Goal: Find contact information: Find contact information

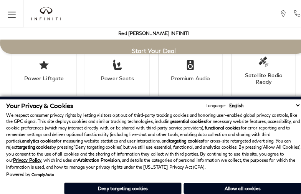
scroll to position [1309, 0]
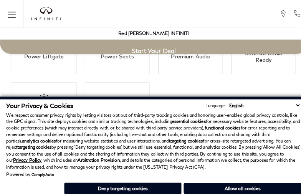
scroll to position [1337, 0]
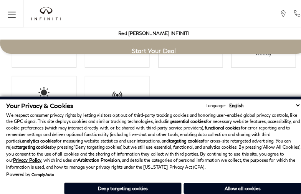
click at [192, 126] on p "We respect consumer privacy rights by letting visitors opt out of third-party t…" at bounding box center [150, 137] width 289 height 57
click at [192, 172] on div "Powered by ComplyAuto" at bounding box center [150, 170] width 289 height 5
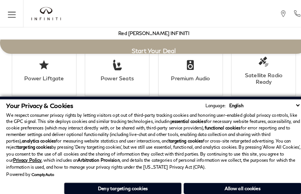
click at [288, 126] on p "We respect consumer privacy rights by letting visitors opt out of third-party t…" at bounding box center [150, 137] width 289 height 57
click at [288, 145] on p "We respect consumer privacy rights by letting visitors opt out of third-party t…" at bounding box center [150, 137] width 289 height 57
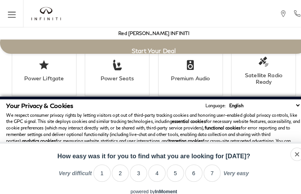
click at [235, 126] on strong "functional cookies" at bounding box center [217, 125] width 35 height 5
click at [250, 145] on div "dismiss Share Tweet No thanks... How easy was it for you to find what you are l…" at bounding box center [150, 163] width 301 height 44
click at [173, 126] on p "We respect consumer privacy rights by letting visitors opt out of third-party t…" at bounding box center [150, 137] width 289 height 57
click at [173, 145] on div "dismiss Share Tweet No thanks... How easy was it for you to find what you are l…" at bounding box center [150, 163] width 301 height 44
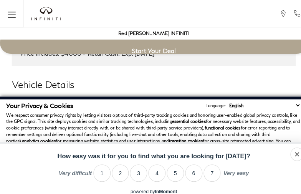
click at [17, 101] on h3 "Exterior" at bounding box center [147, 105] width 260 height 8
click at [134, 114] on p "We respect consumer privacy rights by letting visitors opt out of third-party t…" at bounding box center [150, 137] width 289 height 57
click at [17, 101] on h3 "Exterior" at bounding box center [147, 105] width 260 height 8
click at [192, 76] on h2 "Vehicle Details" at bounding box center [151, 83] width 278 height 14
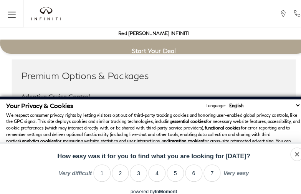
scroll to position [1201, 0]
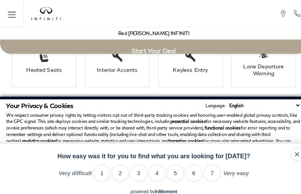
click link "Call sales Phone Number [PHONE_NUMBER]" at bounding box center [0, 0] width 0 height 0
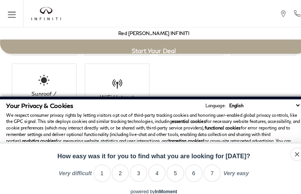
scroll to position [1354, 0]
